Goal: Information Seeking & Learning: Find specific fact

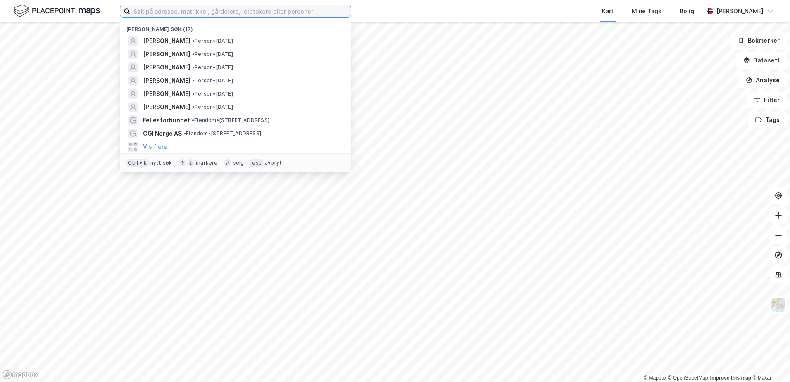
click at [180, 12] on input at bounding box center [240, 11] width 221 height 12
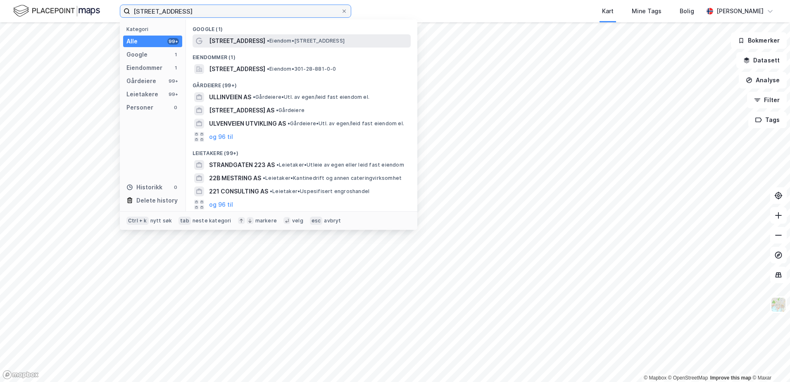
type input "ullernveien 22c"
click at [228, 43] on span "Ullernveien 22C" at bounding box center [237, 41] width 56 height 10
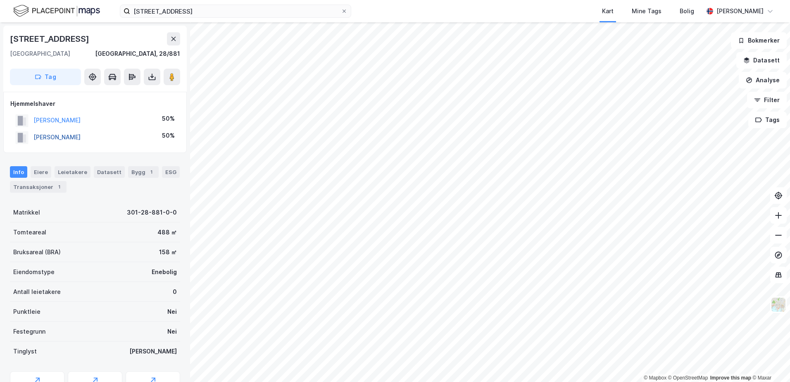
click at [0, 0] on button "SOLEM CHRISTEN HENRIK" at bounding box center [0, 0] width 0 height 0
click at [0, 0] on button "SOLSTAD HEGE" at bounding box center [0, 0] width 0 height 0
